Goal: Transaction & Acquisition: Subscribe to service/newsletter

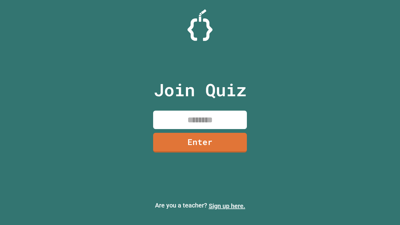
click at [227, 206] on link "Sign up here." at bounding box center [227, 206] width 37 height 8
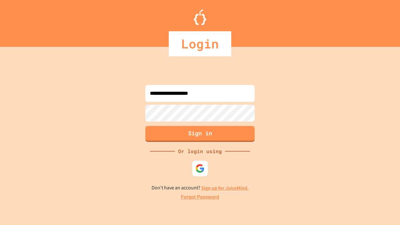
type input "**********"
